Goal: Task Accomplishment & Management: Complete application form

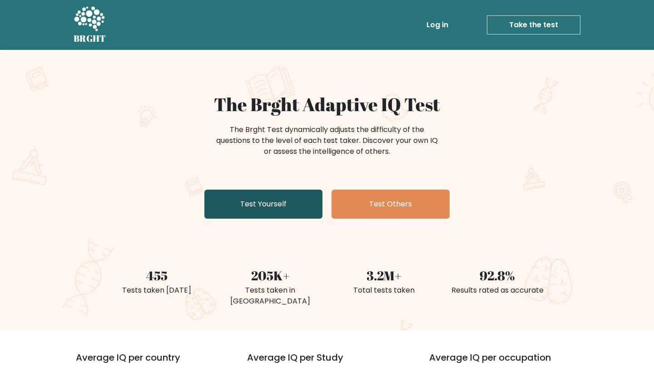
click at [271, 200] on link "Test Yourself" at bounding box center [263, 204] width 118 height 29
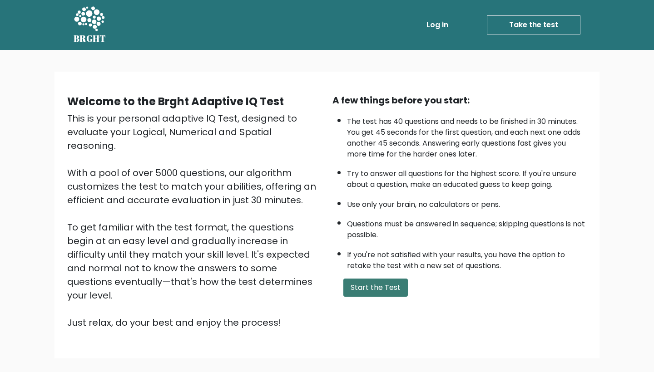
click at [369, 297] on button "Start the Test" at bounding box center [375, 288] width 64 height 18
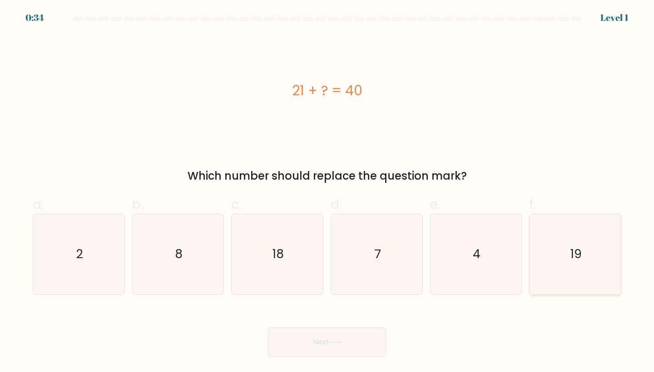
click at [547, 272] on icon "19" at bounding box center [575, 254] width 80 height 80
click at [327, 192] on input "f. 19" at bounding box center [327, 189] width 0 height 6
radio input "true"
click at [347, 350] on button "Next" at bounding box center [327, 342] width 118 height 29
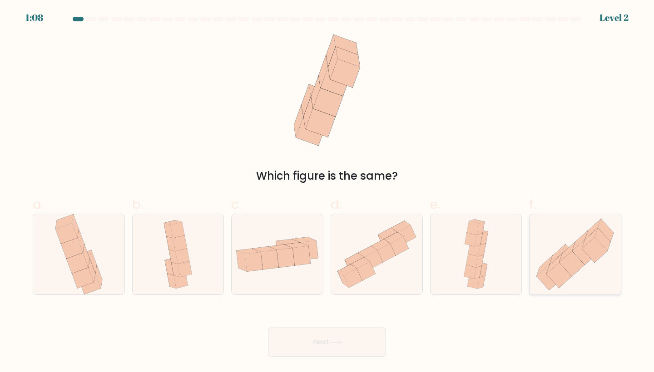
click at [549, 285] on icon at bounding box center [549, 277] width 25 height 25
click at [327, 192] on input "f." at bounding box center [327, 189] width 0 height 6
radio input "true"
click at [355, 348] on button "Next" at bounding box center [327, 342] width 118 height 29
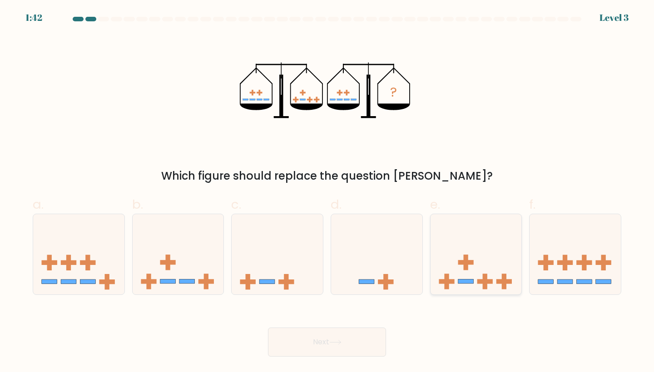
click at [485, 265] on icon at bounding box center [475, 254] width 91 height 75
click at [327, 192] on input "e." at bounding box center [327, 189] width 0 height 6
radio input "true"
click at [301, 350] on button "Next" at bounding box center [327, 342] width 118 height 29
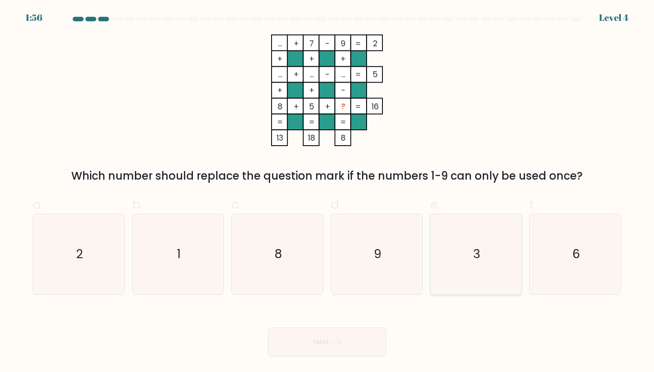
click at [487, 249] on icon "3" at bounding box center [476, 254] width 80 height 80
click at [327, 192] on input "e. 3" at bounding box center [327, 189] width 0 height 6
radio input "true"
click at [330, 349] on button "Next" at bounding box center [327, 342] width 118 height 29
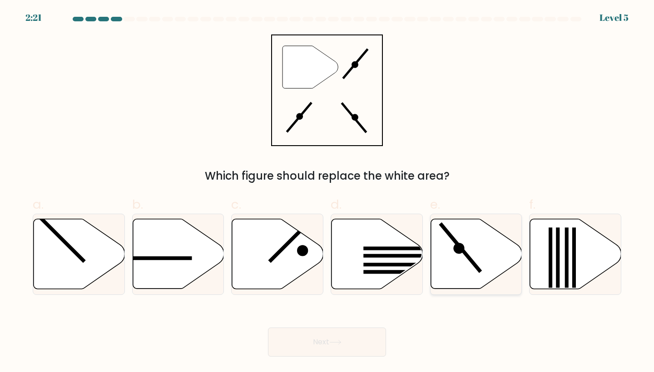
click at [466, 269] on icon at bounding box center [475, 254] width 91 height 70
click at [327, 192] on input "e." at bounding box center [327, 189] width 0 height 6
radio input "true"
click at [327, 334] on button "Next" at bounding box center [327, 342] width 118 height 29
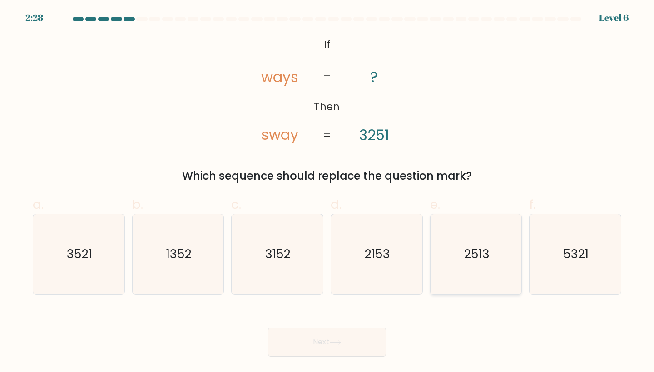
click at [487, 257] on text "2513" at bounding box center [476, 254] width 25 height 17
click at [327, 192] on input "e. 2513" at bounding box center [327, 189] width 0 height 6
radio input "true"
click at [327, 345] on button "Next" at bounding box center [327, 342] width 118 height 29
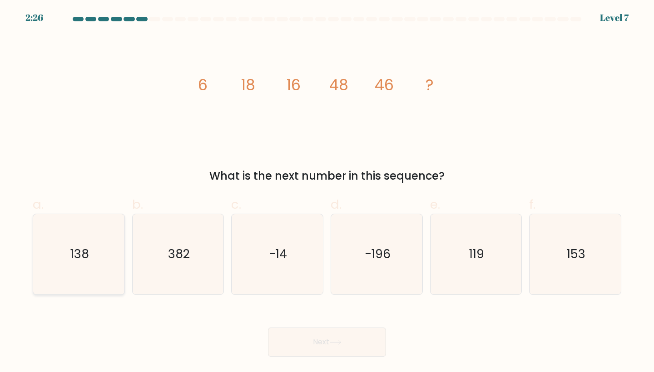
click at [114, 267] on icon "138" at bounding box center [79, 254] width 80 height 80
click at [327, 192] on input "a. 138" at bounding box center [327, 189] width 0 height 6
radio input "true"
click at [323, 340] on button "Next" at bounding box center [327, 342] width 118 height 29
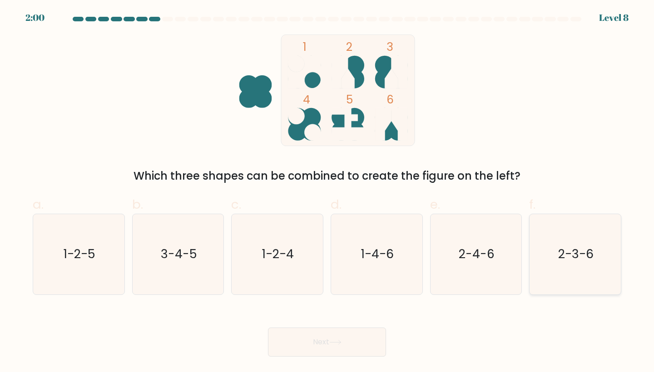
click at [579, 278] on icon "2-3-6" at bounding box center [575, 254] width 80 height 80
click at [327, 192] on input "f. 2-3-6" at bounding box center [327, 189] width 0 height 6
radio input "true"
click at [364, 348] on button "Next" at bounding box center [327, 342] width 118 height 29
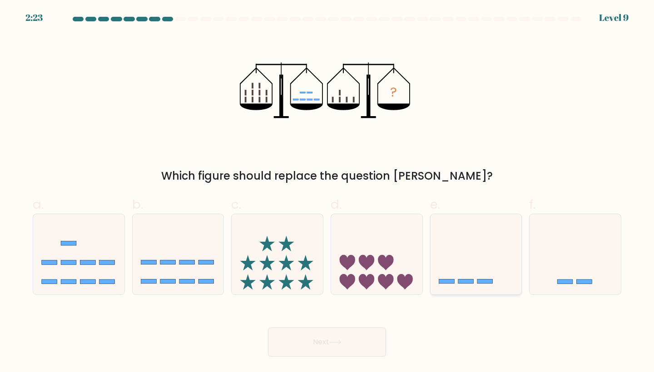
click at [476, 287] on icon at bounding box center [475, 254] width 91 height 75
click at [327, 192] on input "e." at bounding box center [327, 189] width 0 height 6
radio input "true"
click at [347, 341] on button "Next" at bounding box center [327, 342] width 118 height 29
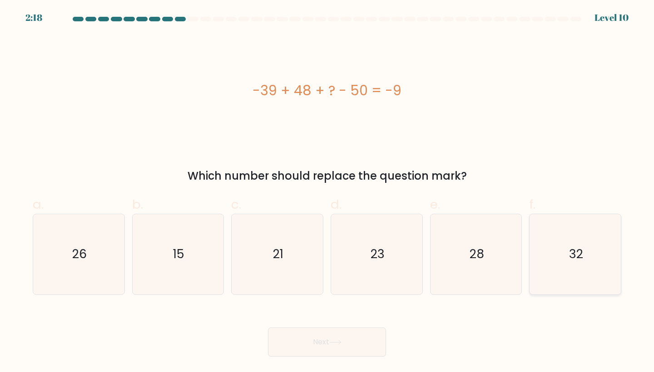
click at [561, 243] on icon "32" at bounding box center [575, 254] width 80 height 80
click at [327, 192] on input "f. 32" at bounding box center [327, 189] width 0 height 6
radio input "true"
click at [329, 353] on button "Next" at bounding box center [327, 342] width 118 height 29
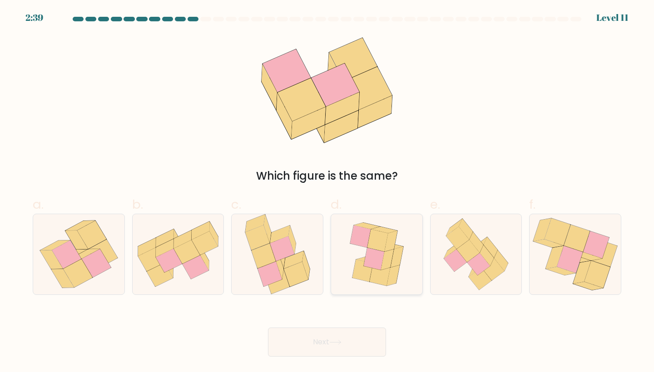
click at [390, 241] on icon at bounding box center [391, 241] width 13 height 21
click at [327, 192] on input "d." at bounding box center [327, 189] width 0 height 6
radio input "true"
click at [323, 357] on body "2:38 Level 11" at bounding box center [327, 186] width 654 height 372
click at [323, 342] on button "Next" at bounding box center [327, 342] width 118 height 29
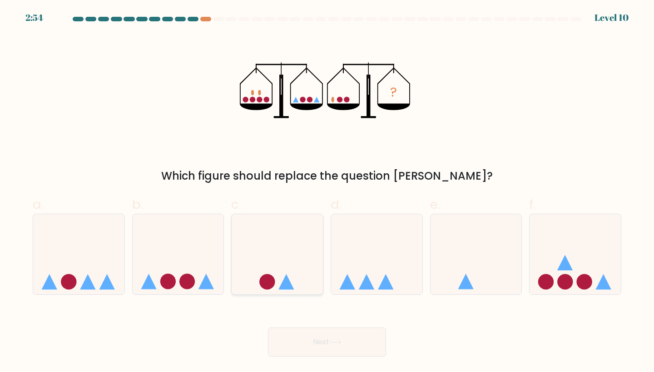
click at [284, 254] on icon at bounding box center [277, 254] width 91 height 75
click at [327, 192] on input "c." at bounding box center [327, 189] width 0 height 6
radio input "true"
click at [327, 354] on button "Next" at bounding box center [327, 342] width 118 height 29
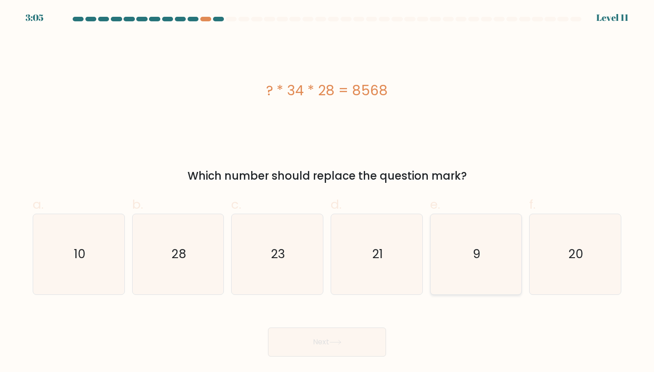
click at [495, 245] on icon "9" at bounding box center [476, 254] width 80 height 80
click at [327, 192] on input "e. 9" at bounding box center [327, 189] width 0 height 6
radio input "true"
click at [309, 345] on button "Next" at bounding box center [327, 342] width 118 height 29
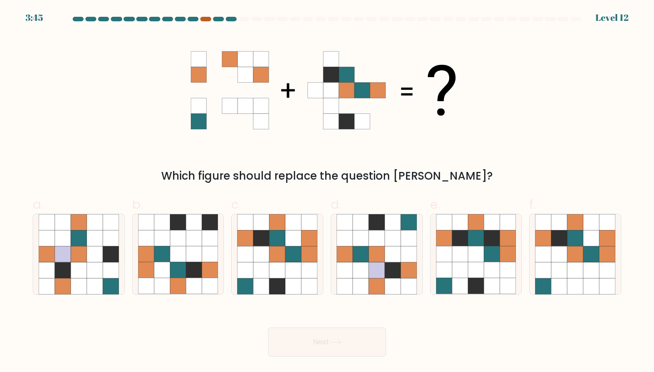
click at [202, 20] on div at bounding box center [205, 19] width 11 height 5
click at [282, 248] on icon at bounding box center [277, 255] width 16 height 16
click at [327, 192] on input "c." at bounding box center [327, 189] width 0 height 6
radio input "true"
click at [316, 334] on button "Next" at bounding box center [327, 342] width 118 height 29
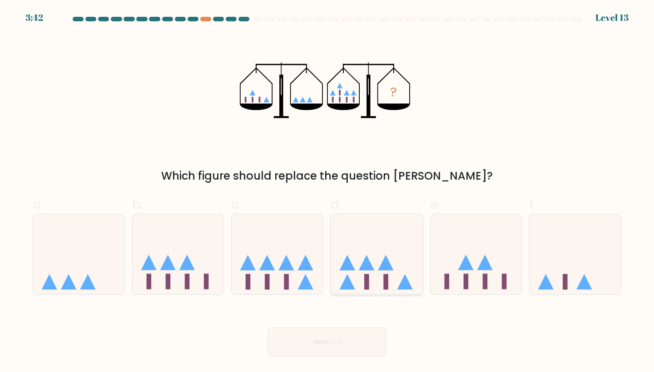
click at [349, 261] on icon at bounding box center [346, 262] width 15 height 15
click at [327, 192] on input "d." at bounding box center [327, 189] width 0 height 6
radio input "true"
click at [338, 338] on button "Next" at bounding box center [327, 342] width 118 height 29
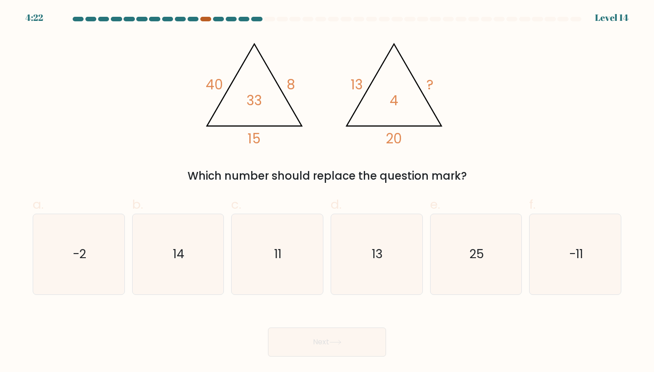
click at [204, 19] on div at bounding box center [205, 19] width 11 height 5
click at [308, 255] on icon "11" at bounding box center [277, 254] width 80 height 80
click at [327, 192] on input "c. 11" at bounding box center [327, 189] width 0 height 6
radio input "true"
click at [336, 366] on body "4:16 Level 14" at bounding box center [327, 186] width 654 height 372
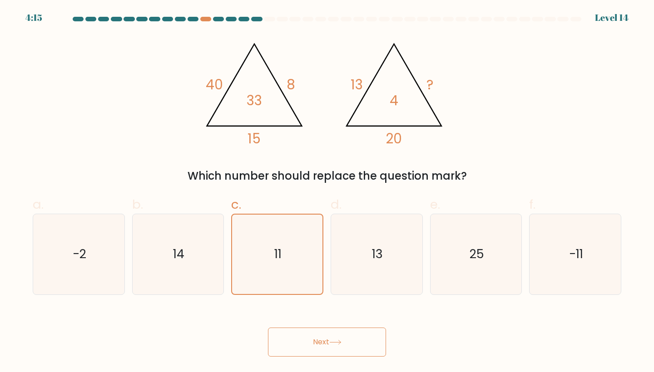
click at [336, 346] on button "Next" at bounding box center [327, 342] width 118 height 29
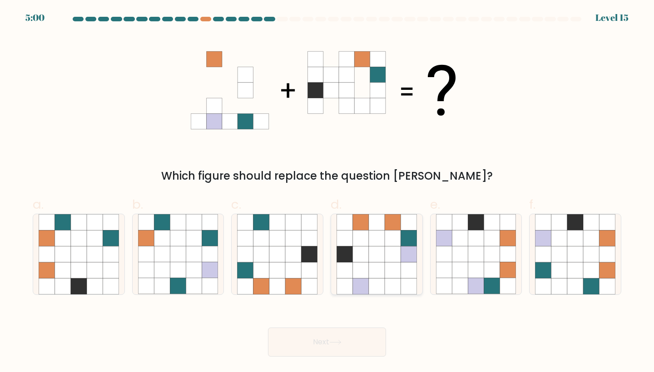
click at [377, 260] on icon at bounding box center [377, 255] width 16 height 16
click at [327, 192] on input "d." at bounding box center [327, 189] width 0 height 6
radio input "true"
click at [366, 329] on button "Next" at bounding box center [327, 342] width 118 height 29
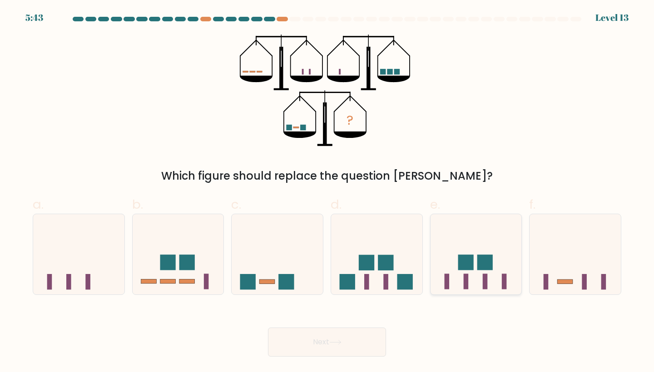
click at [473, 256] on rect at bounding box center [465, 262] width 15 height 15
click at [327, 192] on input "e." at bounding box center [327, 189] width 0 height 6
radio input "true"
click at [382, 337] on button "Next" at bounding box center [327, 342] width 118 height 29
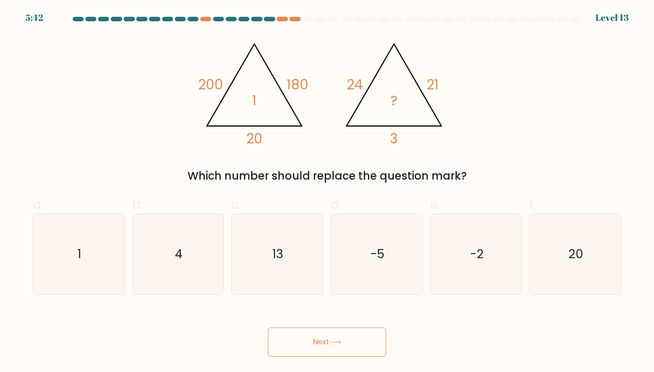
click at [589, 225] on icon "20" at bounding box center [575, 254] width 80 height 80
click at [327, 192] on input "f. 20" at bounding box center [327, 189] width 0 height 6
radio input "true"
click at [352, 345] on button "Next" at bounding box center [327, 342] width 118 height 29
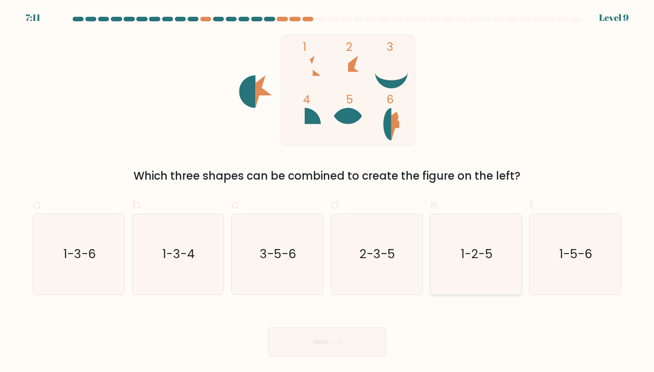
click at [480, 223] on icon "1-2-5" at bounding box center [476, 254] width 80 height 80
click at [327, 192] on input "e. 1-2-5" at bounding box center [327, 189] width 0 height 6
radio input "true"
click at [344, 334] on button "Next" at bounding box center [327, 342] width 118 height 29
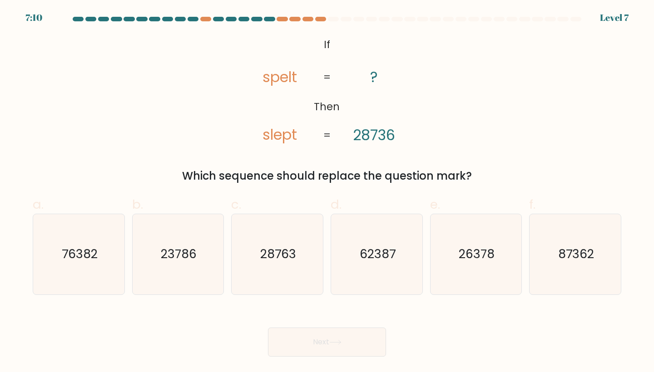
click at [381, 243] on icon "62387" at bounding box center [376, 254] width 80 height 80
click at [327, 192] on input "d. 62387" at bounding box center [327, 189] width 0 height 6
radio input "true"
click at [318, 350] on button "Next" at bounding box center [327, 342] width 118 height 29
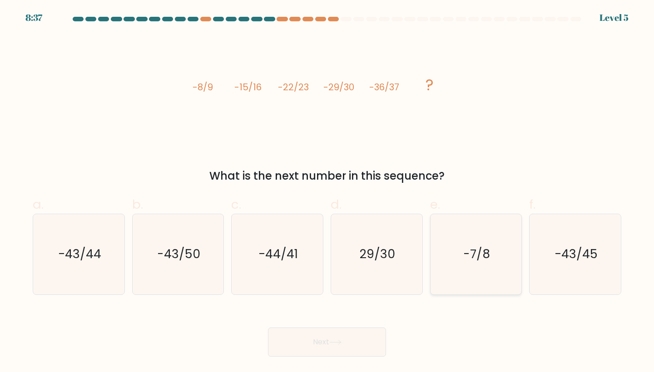
click at [475, 269] on icon "-7/8" at bounding box center [476, 254] width 80 height 80
click at [327, 192] on input "e. -7/8" at bounding box center [327, 189] width 0 height 6
radio input "true"
click at [333, 343] on icon at bounding box center [335, 342] width 12 height 5
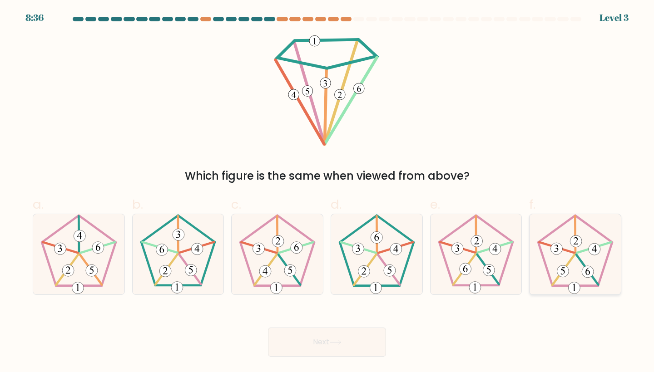
click at [552, 237] on icon at bounding box center [575, 254] width 80 height 80
click at [327, 192] on input "f." at bounding box center [327, 189] width 0 height 6
radio input "true"
click at [357, 349] on button "Next" at bounding box center [327, 342] width 118 height 29
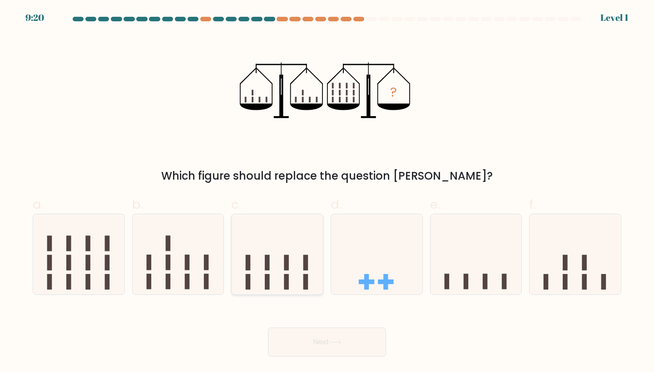
click at [254, 261] on icon at bounding box center [277, 254] width 91 height 75
click at [327, 192] on input "c." at bounding box center [327, 189] width 0 height 6
radio input "true"
click at [309, 342] on button "Next" at bounding box center [327, 342] width 118 height 29
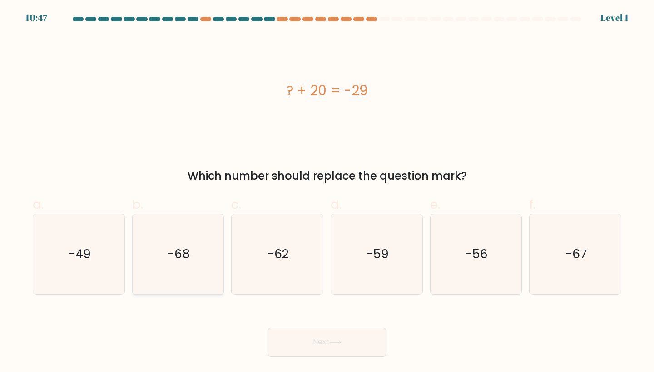
click at [160, 250] on icon "-68" at bounding box center [178, 254] width 80 height 80
click at [327, 192] on input "b. -68" at bounding box center [327, 189] width 0 height 6
radio input "true"
click at [343, 354] on button "Next" at bounding box center [327, 342] width 118 height 29
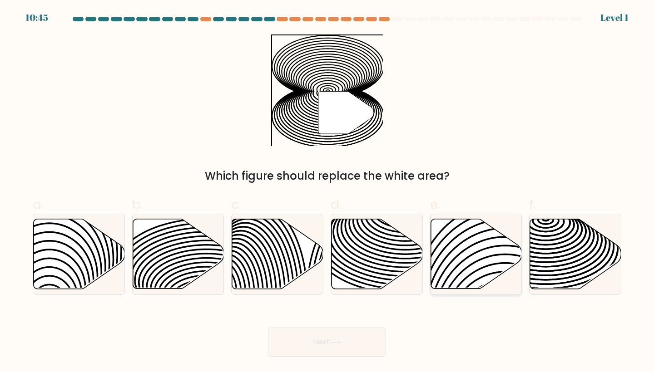
click at [467, 241] on icon at bounding box center [475, 254] width 91 height 70
click at [327, 192] on input "e." at bounding box center [327, 189] width 0 height 6
radio input "true"
click at [345, 326] on div "Next" at bounding box center [326, 331] width 599 height 51
click at [345, 336] on button "Next" at bounding box center [327, 342] width 118 height 29
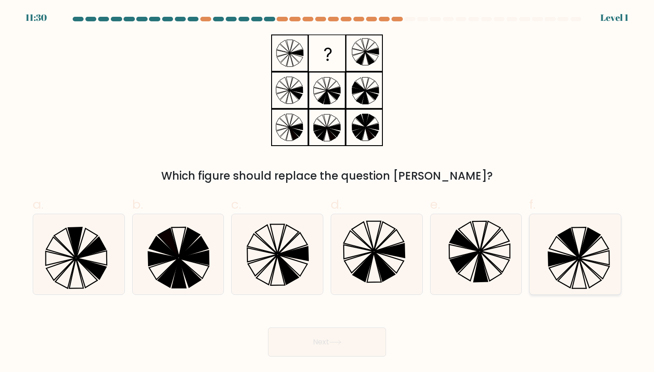
click at [562, 228] on icon at bounding box center [575, 254] width 80 height 80
click at [327, 192] on input "f." at bounding box center [327, 189] width 0 height 6
radio input "true"
click at [359, 346] on button "Next" at bounding box center [327, 342] width 118 height 29
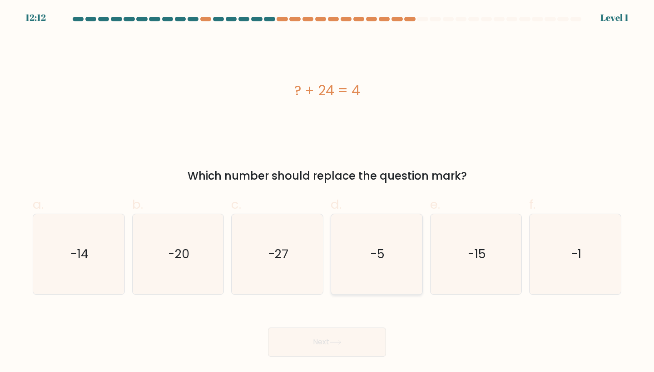
click at [357, 257] on icon "-5" at bounding box center [376, 254] width 80 height 80
click at [327, 192] on input "d. -5" at bounding box center [327, 189] width 0 height 6
radio input "true"
click at [346, 329] on button "Next" at bounding box center [327, 342] width 118 height 29
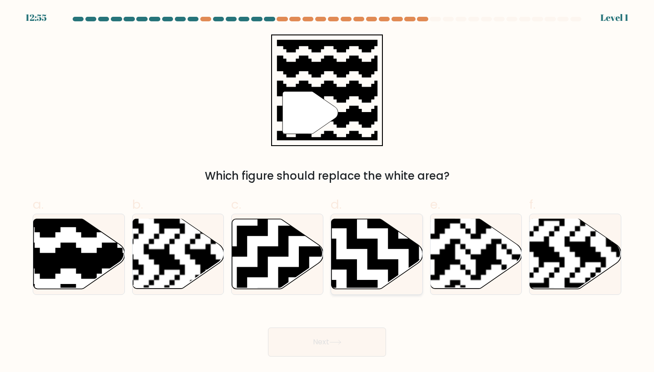
click at [350, 263] on icon at bounding box center [408, 290] width 165 height 165
click at [327, 192] on input "d." at bounding box center [327, 189] width 0 height 6
radio input "true"
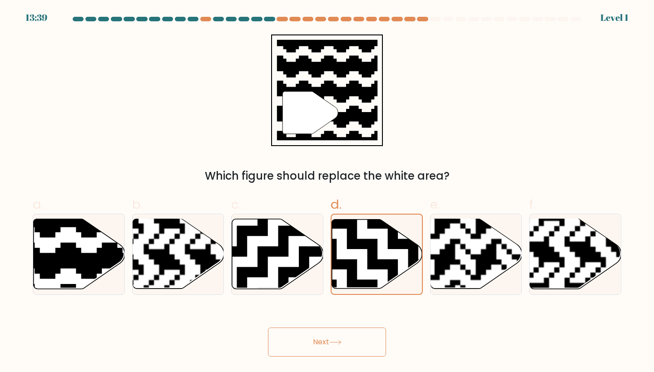
click at [341, 345] on button "Next" at bounding box center [327, 342] width 118 height 29
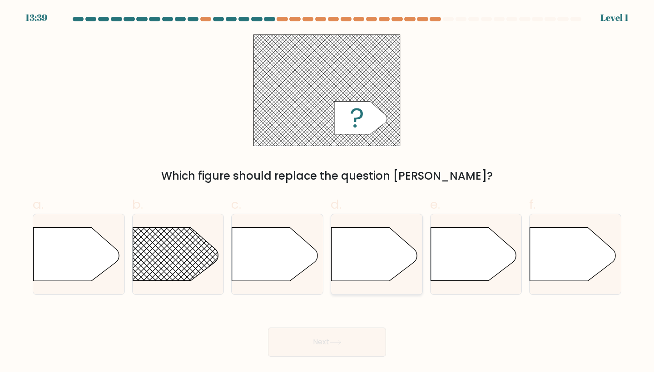
click at [380, 234] on icon at bounding box center [373, 254] width 85 height 53
click at [327, 192] on input "d." at bounding box center [327, 189] width 0 height 6
radio input "true"
click at [360, 335] on button "Next" at bounding box center [327, 342] width 118 height 29
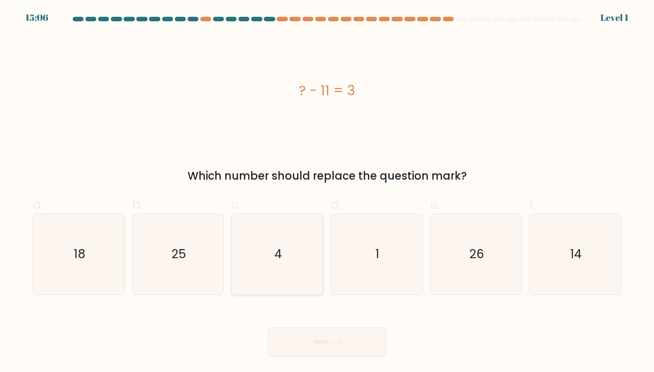
click at [317, 272] on icon "4" at bounding box center [277, 254] width 80 height 80
click at [327, 192] on input "c. 4" at bounding box center [327, 189] width 0 height 6
radio input "true"
click at [318, 365] on body "15:06 Level 1 4" at bounding box center [327, 186] width 654 height 372
click at [319, 337] on button "Next" at bounding box center [327, 342] width 118 height 29
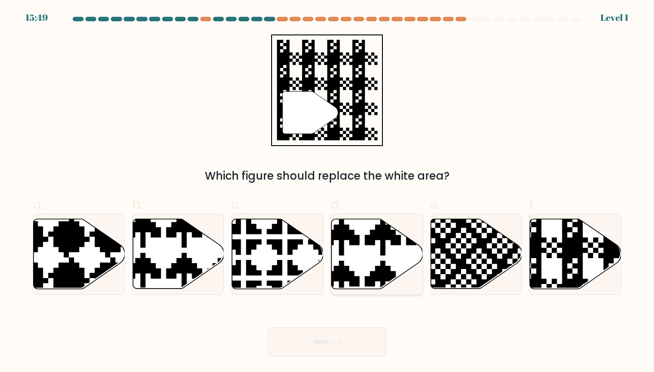
click at [409, 270] on icon at bounding box center [376, 254] width 91 height 70
click at [327, 192] on input "d." at bounding box center [327, 189] width 0 height 6
radio input "true"
click at [337, 346] on button "Next" at bounding box center [327, 342] width 118 height 29
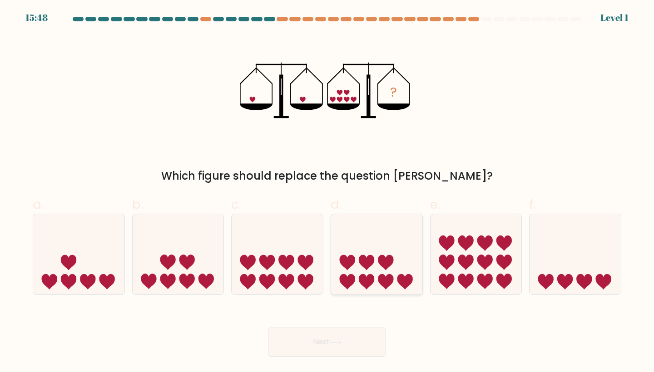
click at [387, 254] on icon at bounding box center [376, 254] width 91 height 75
click at [327, 192] on input "d." at bounding box center [327, 189] width 0 height 6
radio input "true"
click at [341, 332] on button "Next" at bounding box center [327, 342] width 118 height 29
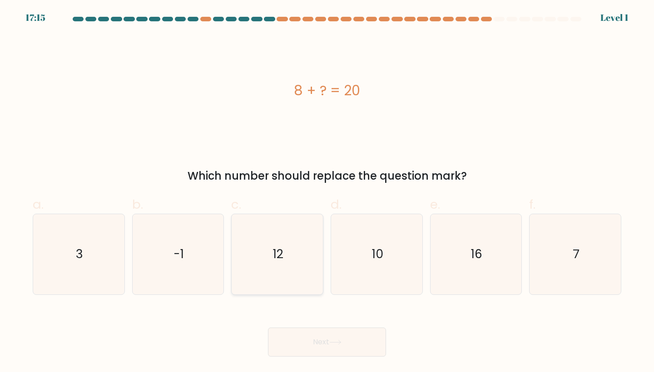
click at [296, 257] on icon "12" at bounding box center [277, 254] width 80 height 80
click at [327, 192] on input "c. 12" at bounding box center [327, 189] width 0 height 6
radio input "true"
click at [309, 325] on div "Next" at bounding box center [326, 331] width 599 height 51
click at [309, 334] on button "Next" at bounding box center [327, 342] width 118 height 29
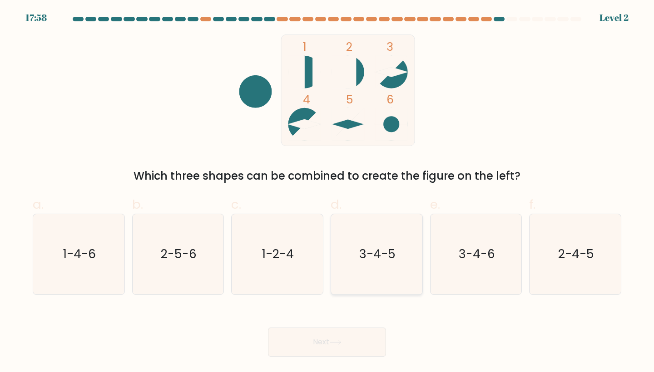
click at [372, 267] on icon "3-4-5" at bounding box center [376, 254] width 80 height 80
click at [327, 192] on input "d. 3-4-5" at bounding box center [327, 189] width 0 height 6
radio input "true"
click at [364, 332] on button "Next" at bounding box center [327, 342] width 118 height 29
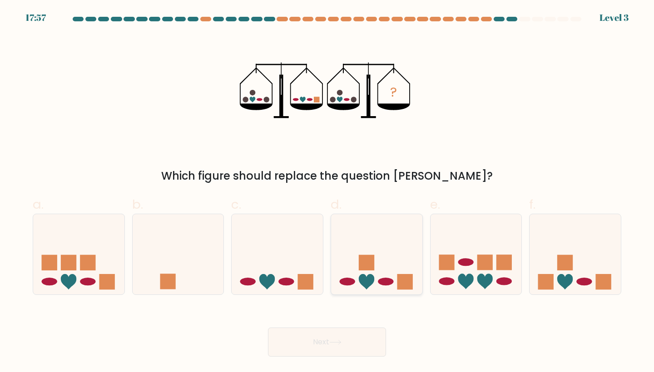
click at [366, 241] on icon at bounding box center [376, 254] width 91 height 75
click at [327, 192] on input "d." at bounding box center [327, 189] width 0 height 6
radio input "true"
click at [340, 341] on icon at bounding box center [335, 342] width 12 height 5
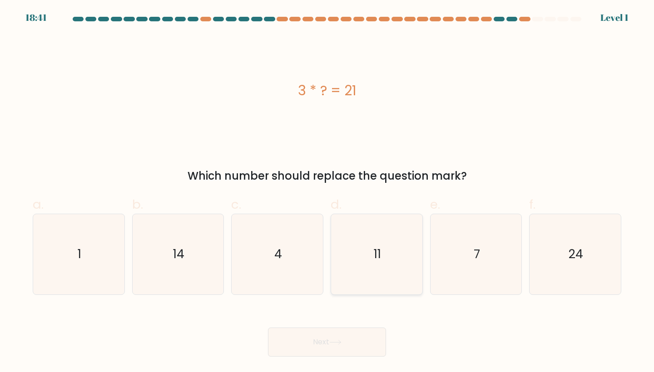
click at [376, 262] on text "11" at bounding box center [377, 254] width 7 height 17
click at [327, 192] on input "d. 11" at bounding box center [327, 189] width 0 height 6
radio input "true"
click at [362, 325] on div "Next" at bounding box center [326, 331] width 599 height 51
click at [350, 344] on button "Next" at bounding box center [327, 342] width 118 height 29
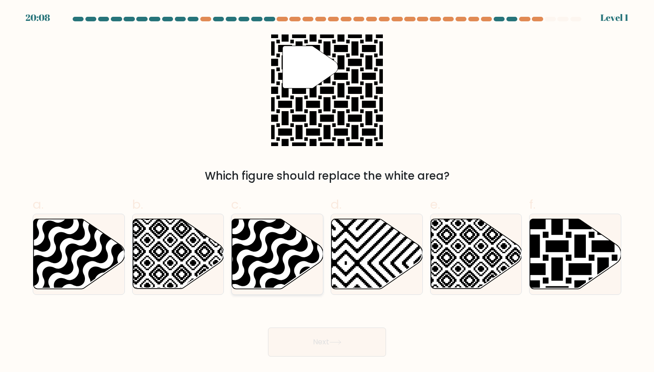
click at [290, 271] on icon at bounding box center [277, 254] width 91 height 70
click at [327, 192] on input "c." at bounding box center [327, 189] width 0 height 6
radio input "true"
click at [298, 347] on button "Next" at bounding box center [327, 342] width 118 height 29
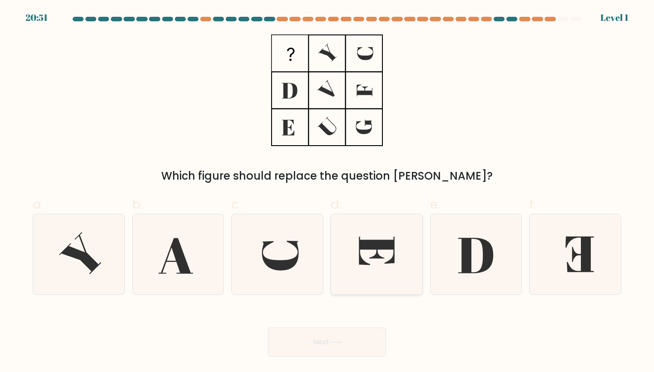
click at [366, 264] on icon at bounding box center [376, 251] width 35 height 28
click at [327, 192] on input "d." at bounding box center [327, 189] width 0 height 6
radio input "true"
click at [356, 336] on button "Next" at bounding box center [327, 342] width 118 height 29
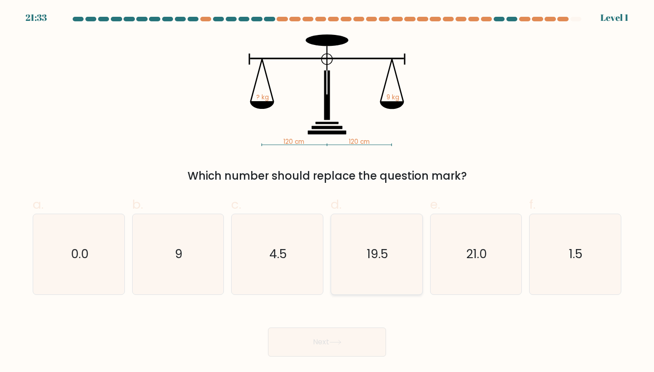
click at [401, 267] on icon "19.5" at bounding box center [376, 254] width 80 height 80
click at [327, 192] on input "d. 19.5" at bounding box center [327, 189] width 0 height 6
radio input "true"
click at [361, 336] on button "Next" at bounding box center [327, 342] width 118 height 29
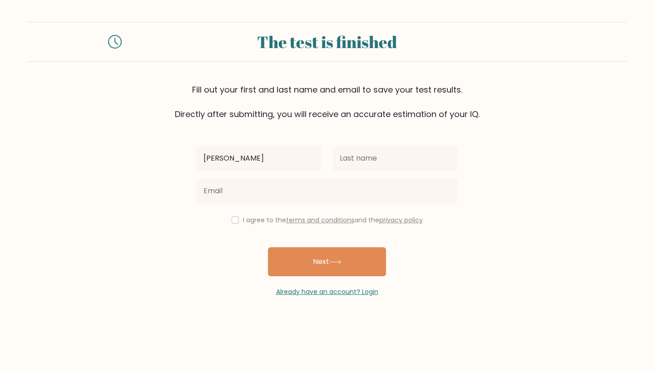
type input "[PERSON_NAME]"
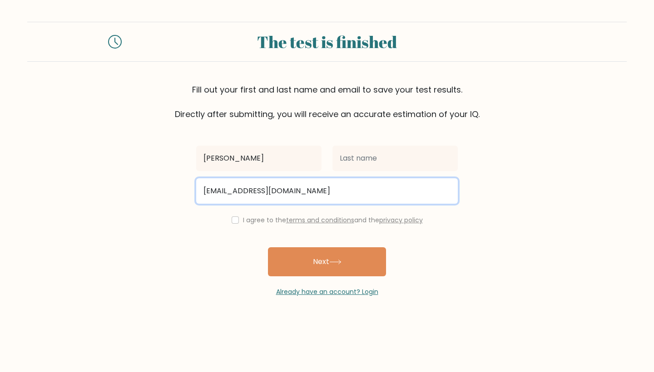
type input "annemagaway@gmail.com"
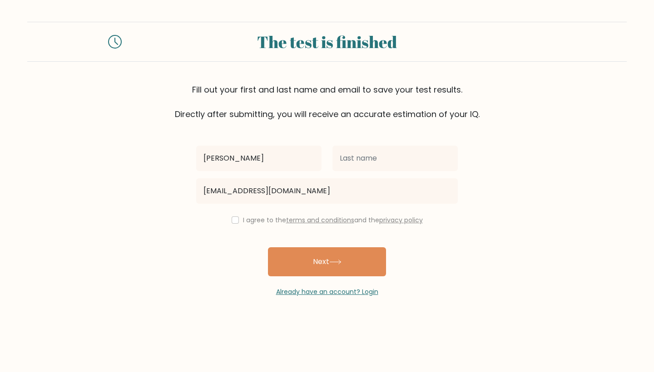
click at [233, 226] on div "I agree to the terms and conditions and the privacy policy" at bounding box center [327, 220] width 272 height 11
click at [229, 223] on div "I agree to the terms and conditions and the privacy policy" at bounding box center [327, 220] width 272 height 11
click at [233, 222] on input "checkbox" at bounding box center [235, 220] width 7 height 7
checkbox input "true"
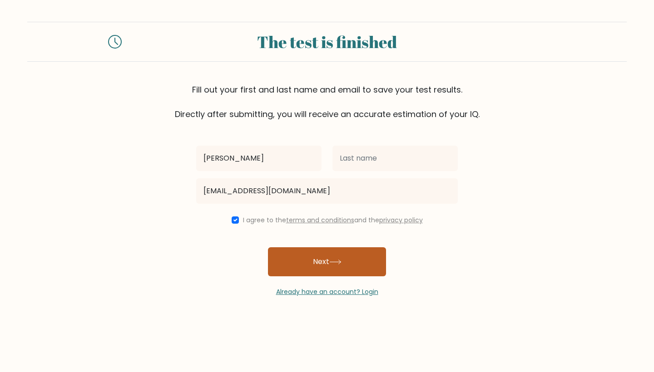
click at [294, 257] on button "Next" at bounding box center [327, 261] width 118 height 29
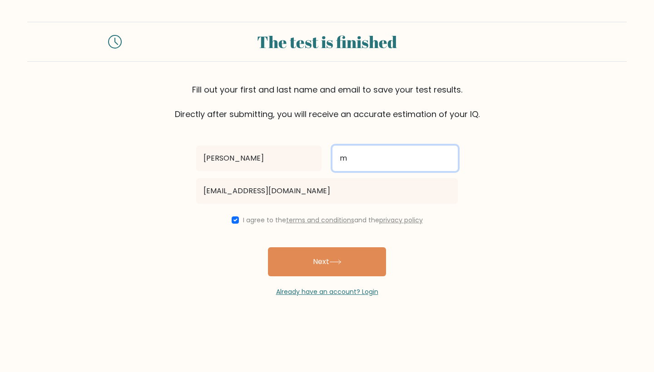
type input "m"
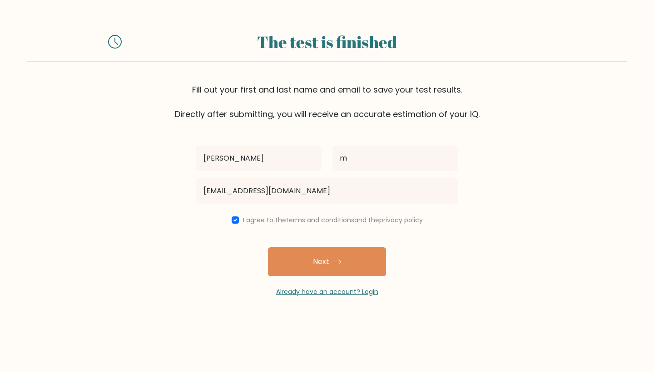
click at [356, 242] on div "anne m annemagaway@gmail.com I agree to the terms and conditions and the privac…" at bounding box center [327, 208] width 272 height 177
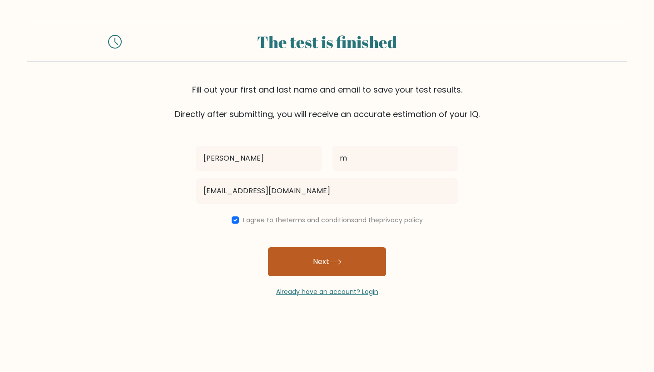
click at [341, 248] on button "Next" at bounding box center [327, 261] width 118 height 29
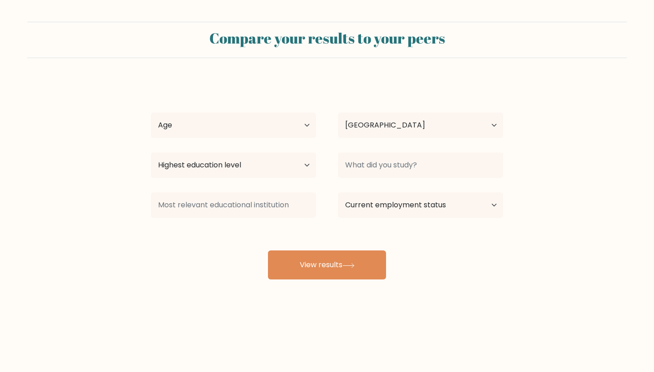
select select "PH"
select select "25_34"
select select "masters_degree"
select select "employed"
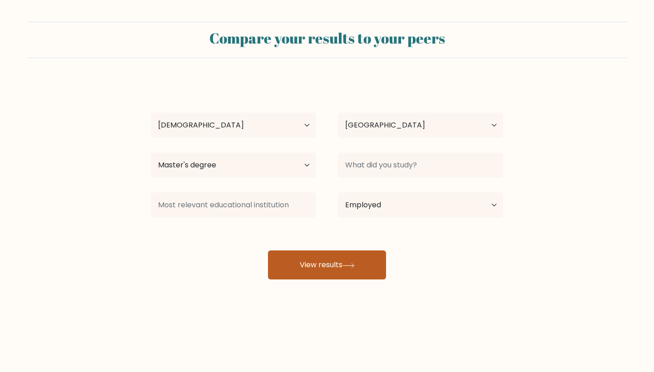
click at [341, 256] on button "View results" at bounding box center [327, 265] width 118 height 29
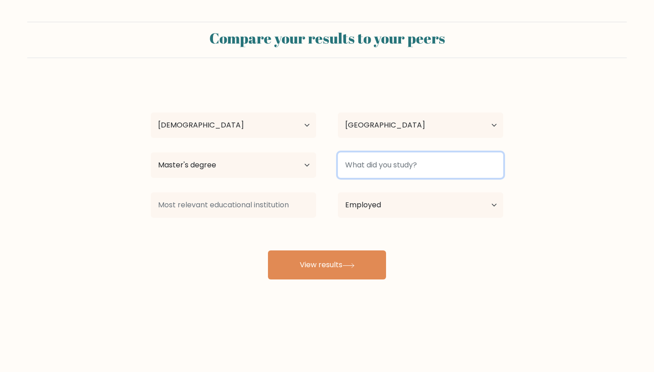
type input "n"
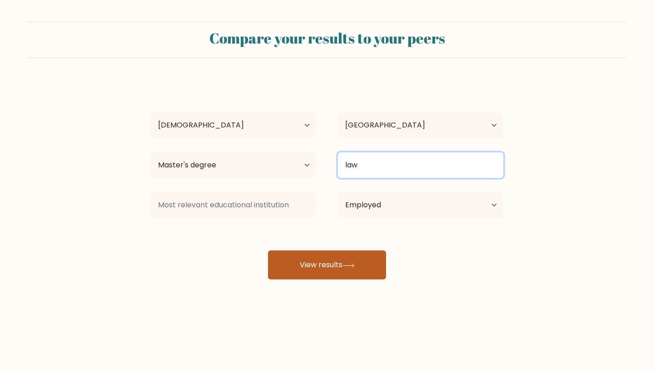
type input "law"
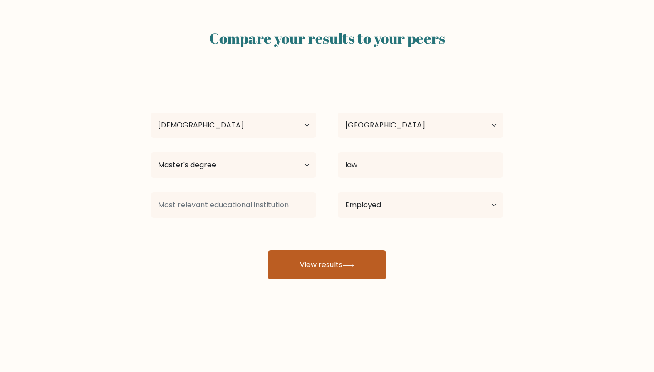
click at [361, 268] on button "View results" at bounding box center [327, 265] width 118 height 29
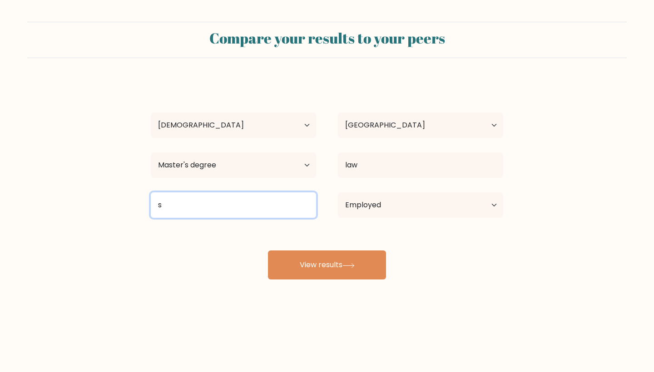
type input "su"
